Goal: Check status

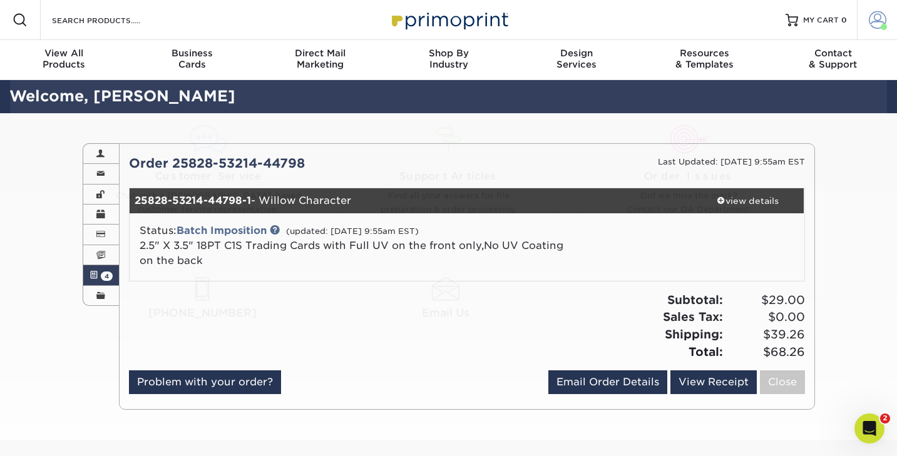
click at [877, 28] on span at bounding box center [878, 20] width 18 height 18
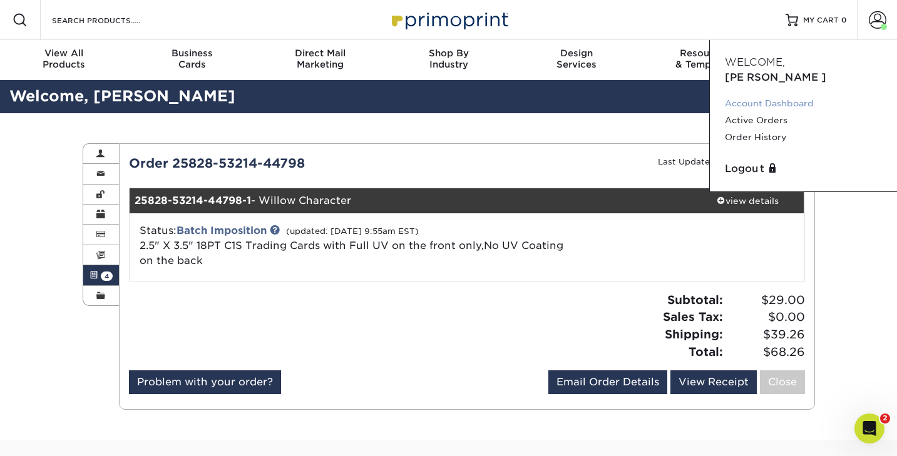
click at [787, 95] on link "Account Dashboard" at bounding box center [803, 103] width 157 height 17
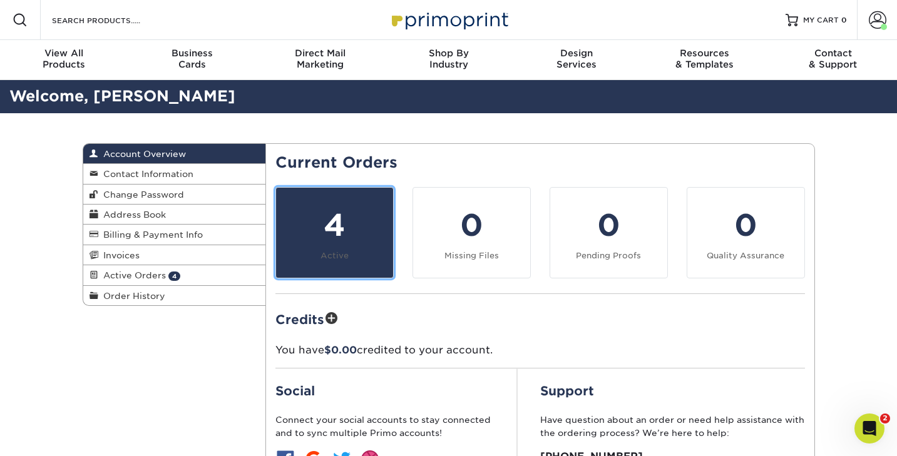
click at [344, 232] on div "4" at bounding box center [335, 225] width 102 height 45
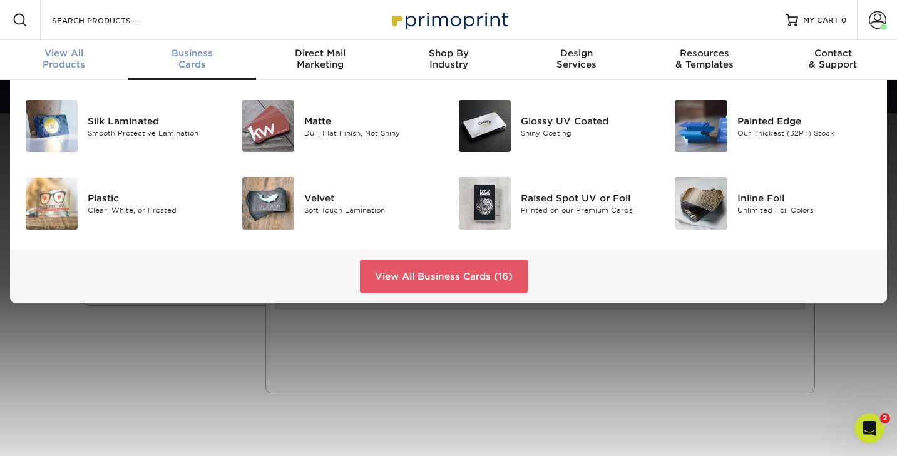
click at [69, 63] on div "View All Products" at bounding box center [64, 59] width 128 height 23
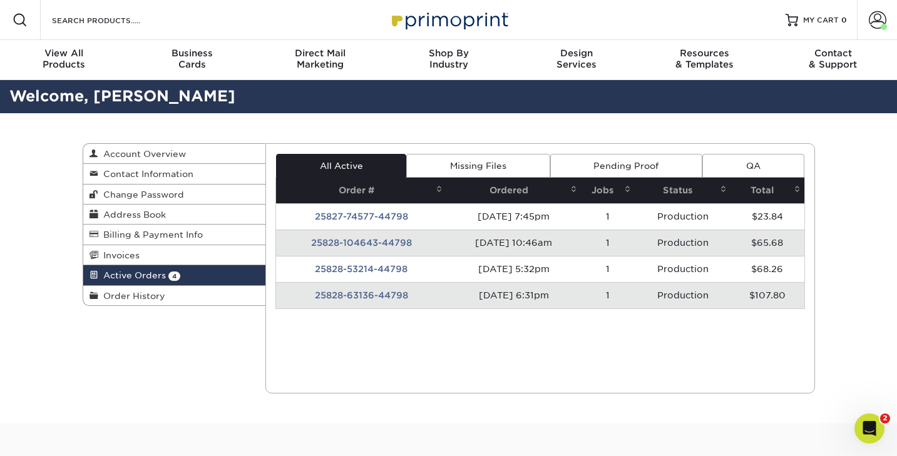
click at [378, 294] on td "25828-63136-44798" at bounding box center [361, 295] width 170 height 26
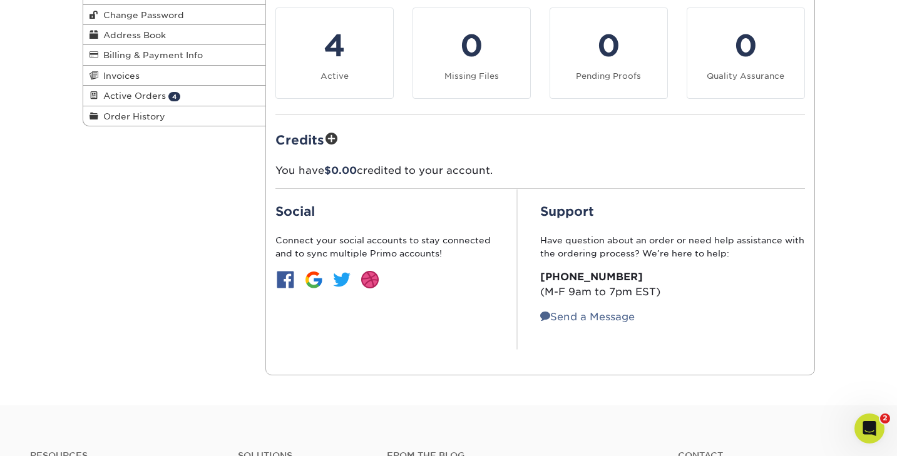
scroll to position [127, 0]
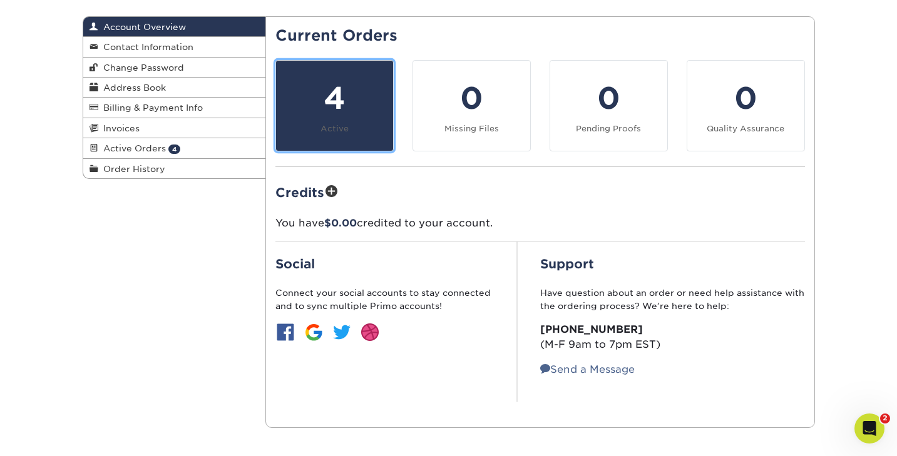
click at [341, 131] on small "Active" at bounding box center [334, 128] width 28 height 9
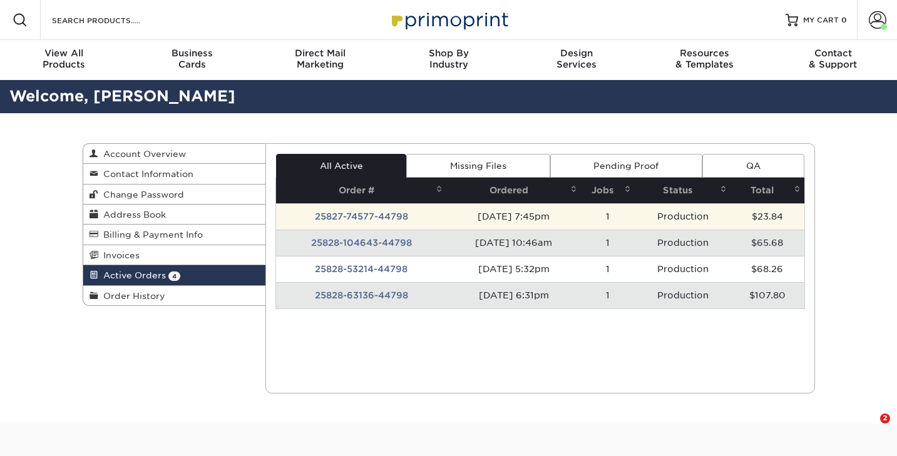
click at [374, 218] on td "25827-74577-44798" at bounding box center [361, 216] width 170 height 26
